Goal: Task Accomplishment & Management: Manage account settings

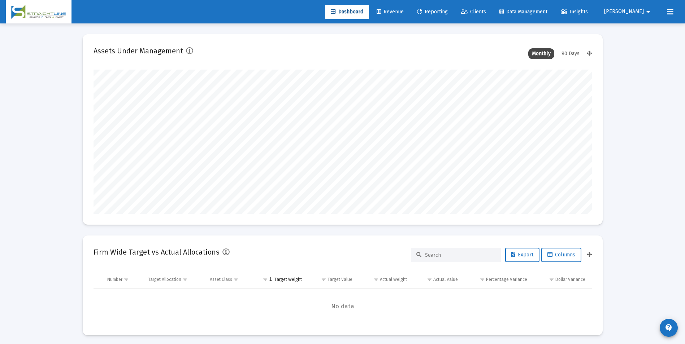
scroll to position [144, 268]
type input "[DATE]"
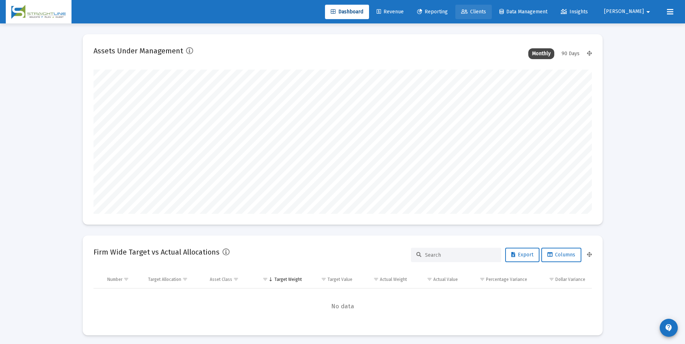
click at [486, 13] on span "Clients" at bounding box center [473, 12] width 25 height 6
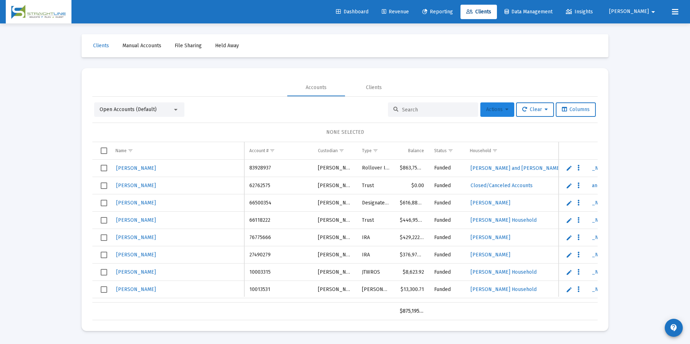
click at [497, 112] on span "Actions" at bounding box center [497, 109] width 22 height 6
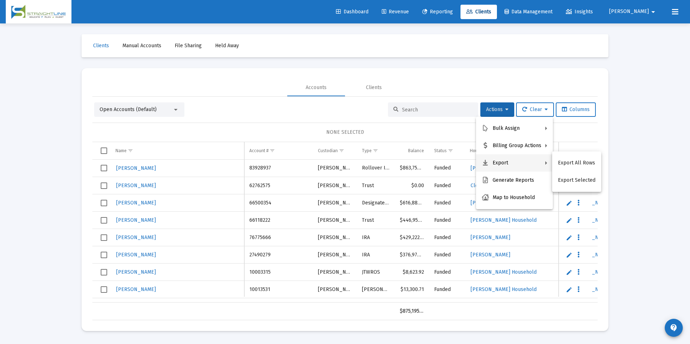
click at [658, 149] on div at bounding box center [345, 172] width 690 height 344
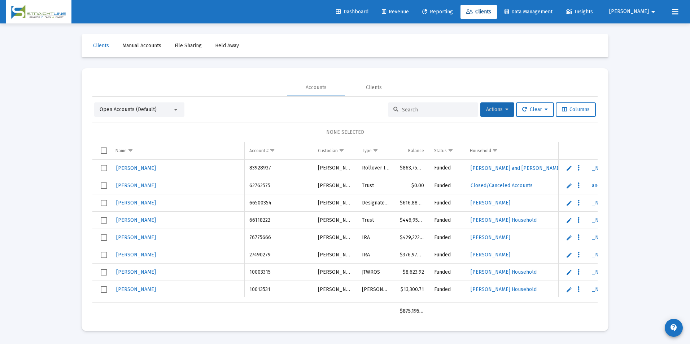
click at [489, 103] on button "Actions" at bounding box center [497, 109] width 34 height 14
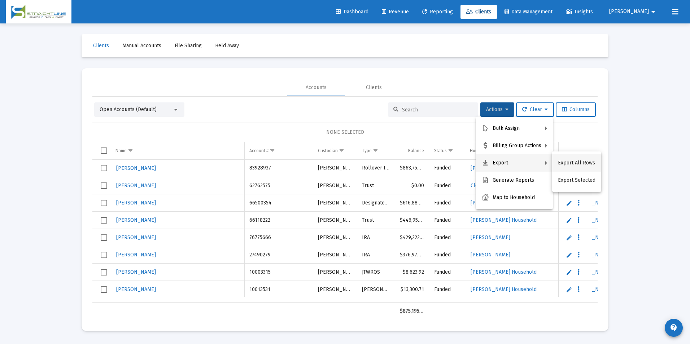
click at [586, 165] on button "Export All Rows" at bounding box center [576, 162] width 49 height 17
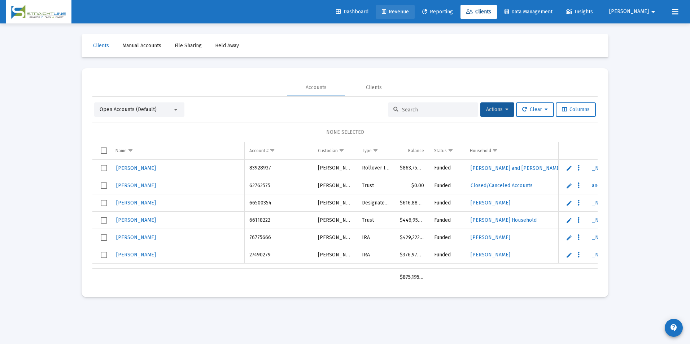
click at [386, 12] on icon at bounding box center [384, 11] width 4 height 5
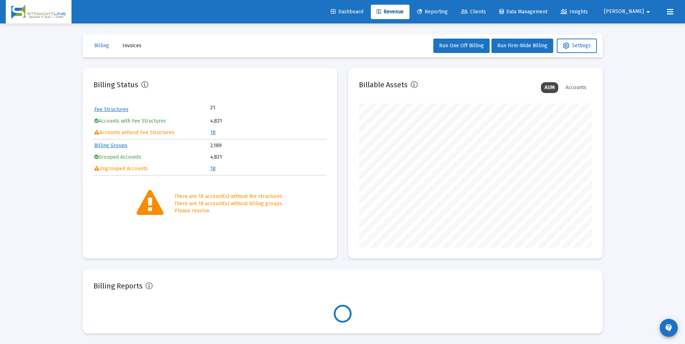
scroll to position [144, 233]
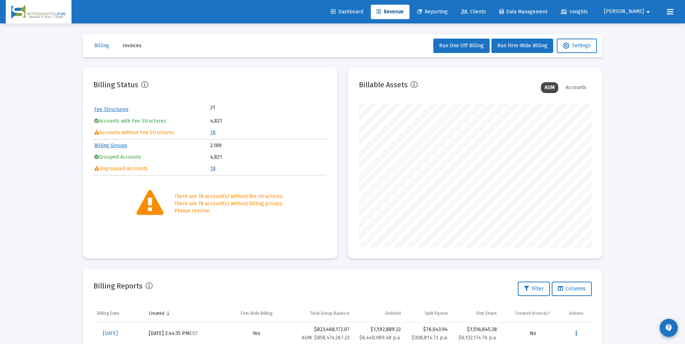
click at [210, 131] on link "18" at bounding box center [212, 133] width 5 height 6
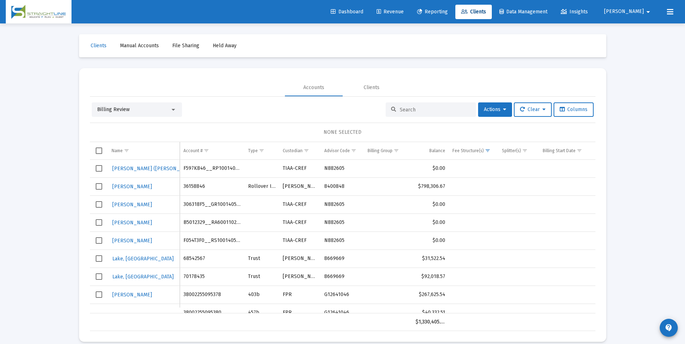
click at [160, 109] on div "Billing Review" at bounding box center [133, 109] width 73 height 7
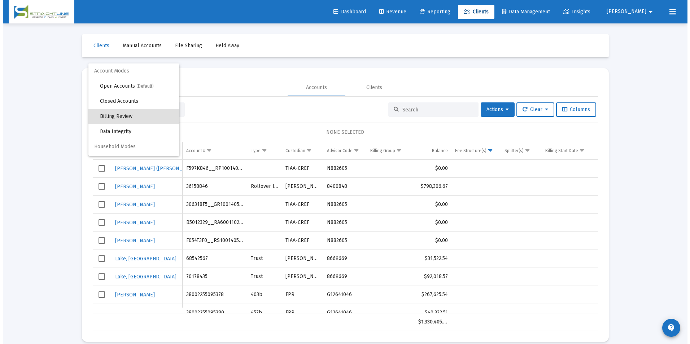
scroll to position [7, 0]
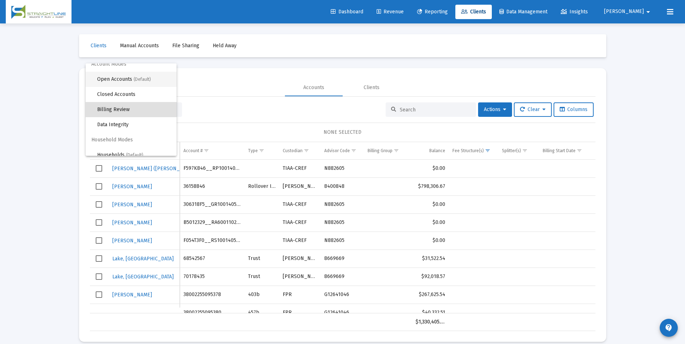
click at [147, 79] on span "(Default)" at bounding box center [142, 79] width 17 height 5
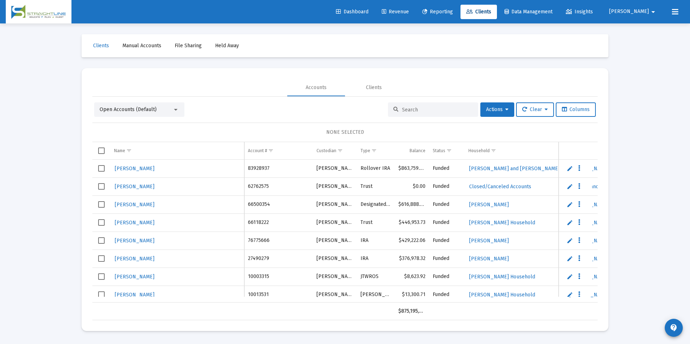
click at [447, 106] on div at bounding box center [433, 109] width 90 height 14
click at [442, 114] on div at bounding box center [433, 109] width 90 height 14
click at [442, 110] on input at bounding box center [437, 110] width 71 height 6
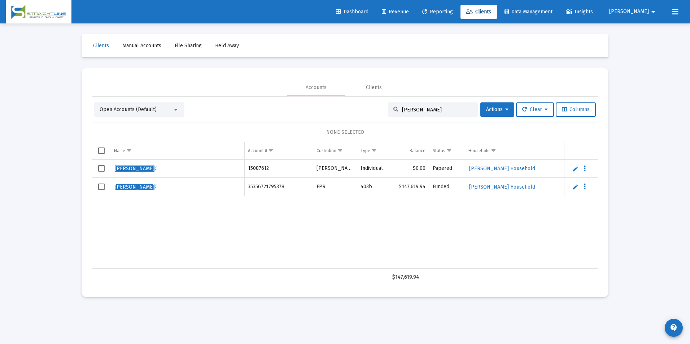
scroll to position [0, 0]
click at [437, 113] on div "[PERSON_NAME]" at bounding box center [433, 109] width 90 height 14
drag, startPoint x: 437, startPoint y: 110, endPoint x: 379, endPoint y: 106, distance: 58.6
click at [379, 106] on div "Open Accounts (Default) [PERSON_NAME] Actions Clear Columns" at bounding box center [345, 109] width 502 height 14
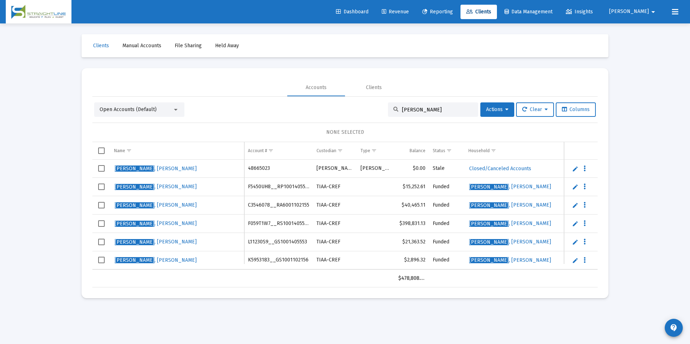
drag, startPoint x: 436, startPoint y: 114, endPoint x: 405, endPoint y: 113, distance: 30.7
click at [405, 113] on div "[PERSON_NAME]" at bounding box center [433, 109] width 90 height 14
drag, startPoint x: 405, startPoint y: 113, endPoint x: 432, endPoint y: 112, distance: 26.7
click at [432, 112] on input "[PERSON_NAME]" at bounding box center [437, 110] width 71 height 6
drag, startPoint x: 432, startPoint y: 112, endPoint x: 366, endPoint y: 104, distance: 66.6
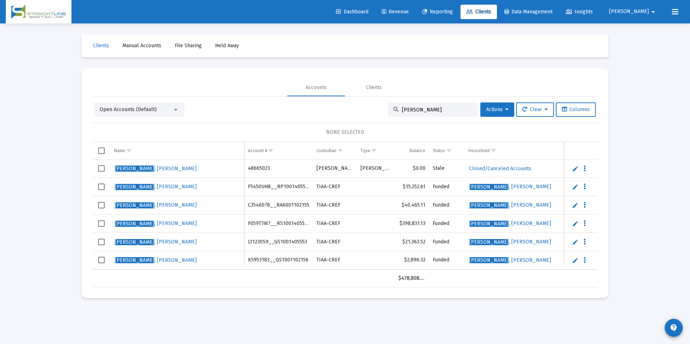
click at [366, 104] on div "Open Accounts (Default) [PERSON_NAME] Actions Clear Columns" at bounding box center [345, 109] width 502 height 14
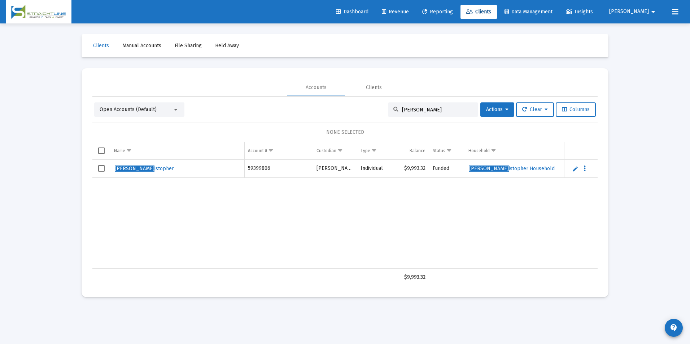
type input "[PERSON_NAME]"
click at [415, 17] on link "Revenue" at bounding box center [395, 12] width 39 height 14
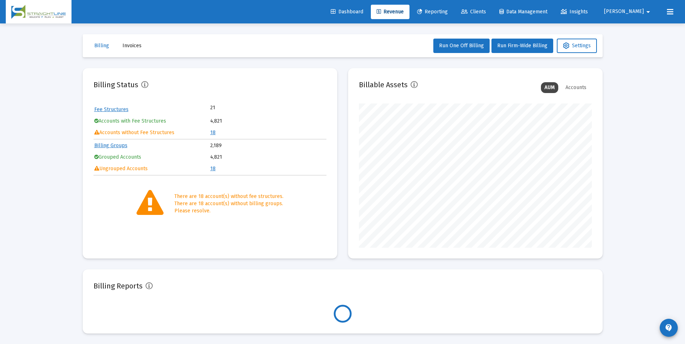
click at [209, 132] on table "Fee Structures 21 Accounts with Fee Structures 4,821 Accounts without Fee Struc…" at bounding box center [209, 121] width 233 height 35
click at [213, 135] on link "18" at bounding box center [212, 133] width 5 height 6
